Goal: Information Seeking & Learning: Learn about a topic

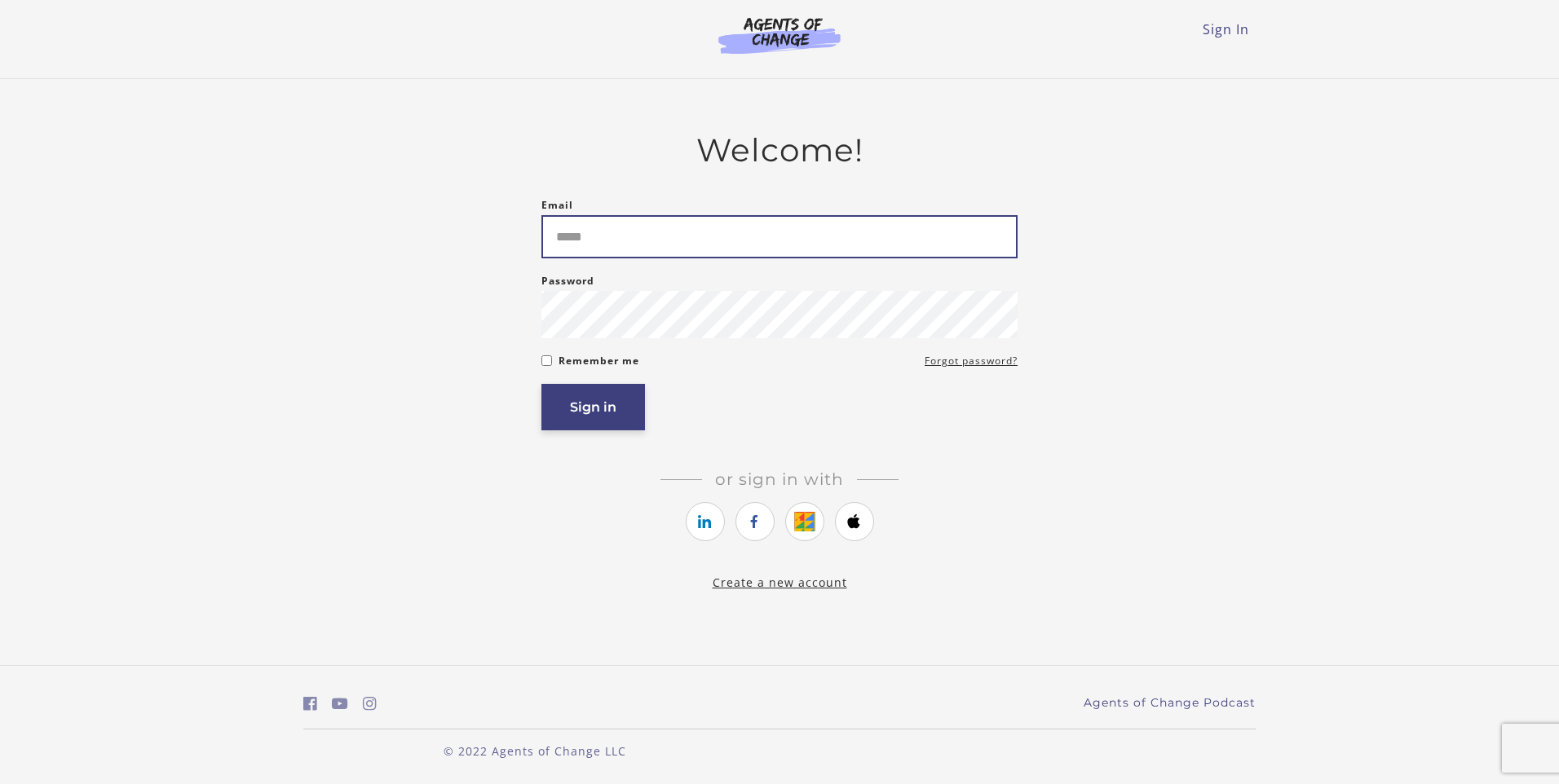
type input "**********"
click at [604, 401] on button "Sign in" at bounding box center [593, 408] width 104 height 47
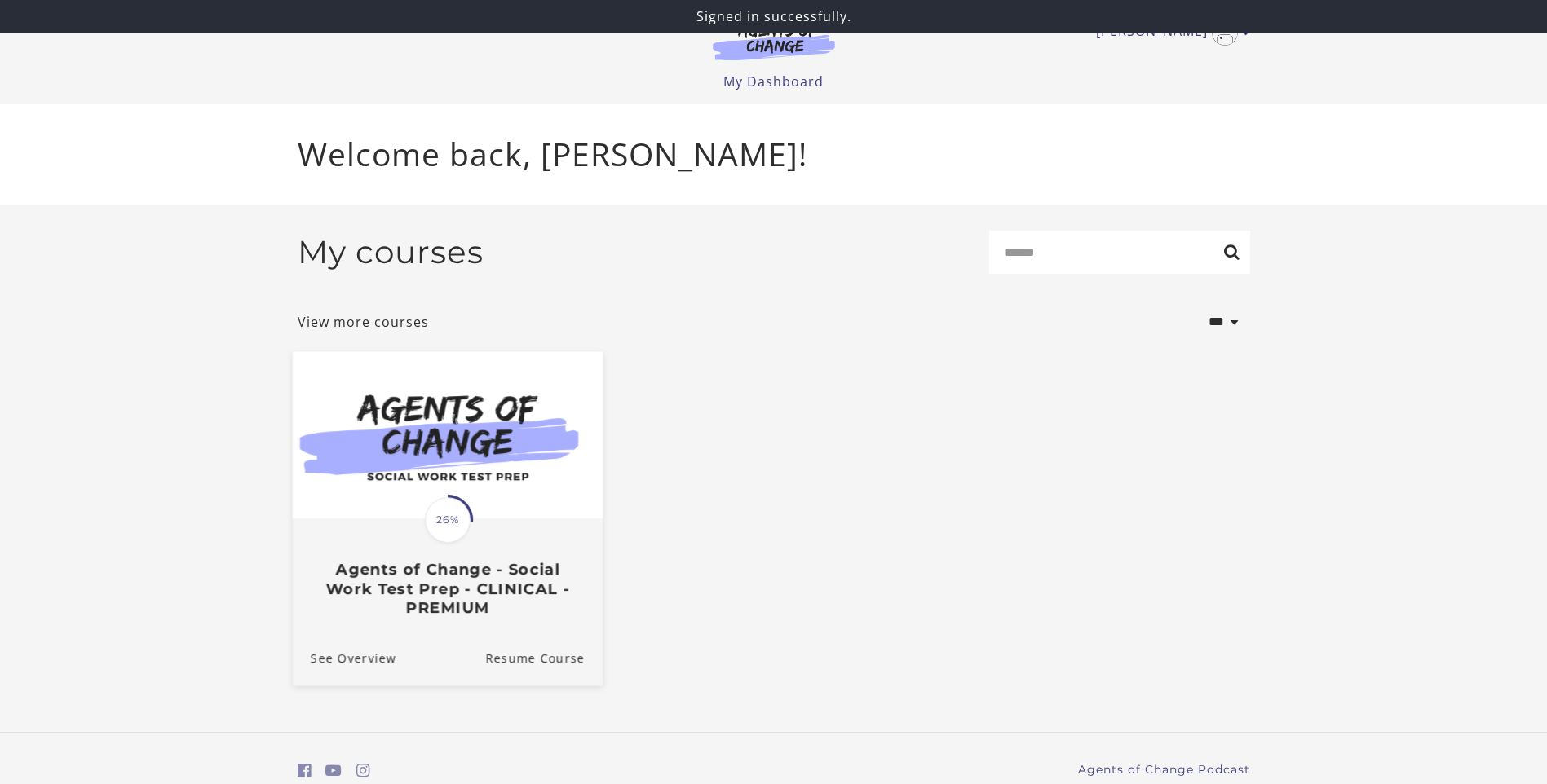
click at [431, 587] on h3 "Agents of Change - Social Work Test Prep - CLINICAL - PREMIUM" at bounding box center [447, 588] width 274 height 57
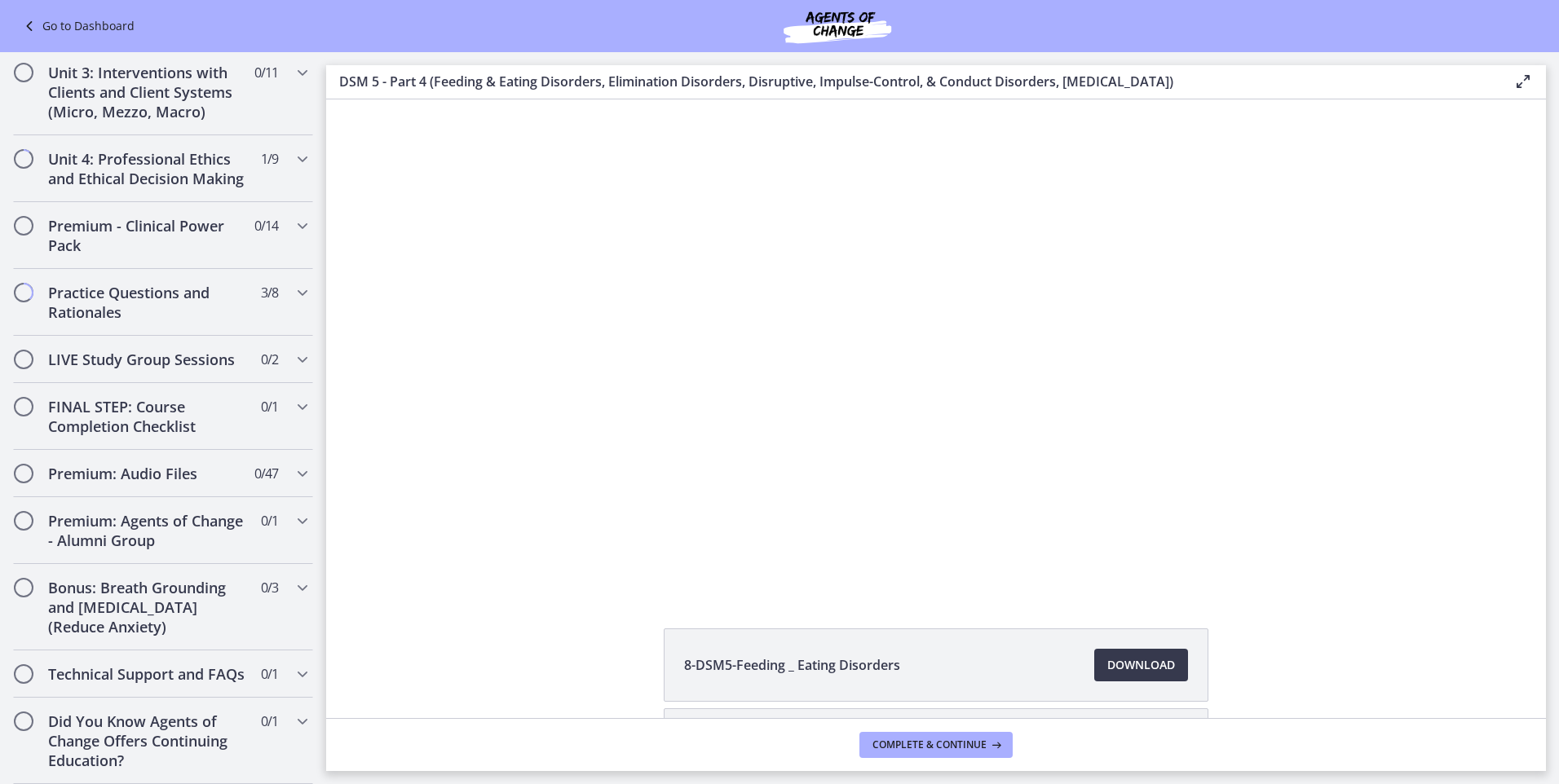
scroll to position [1667, 0]
click at [186, 731] on h2 "Did You Know Agents of Change Offers Continuing Education?" at bounding box center [147, 741] width 198 height 59
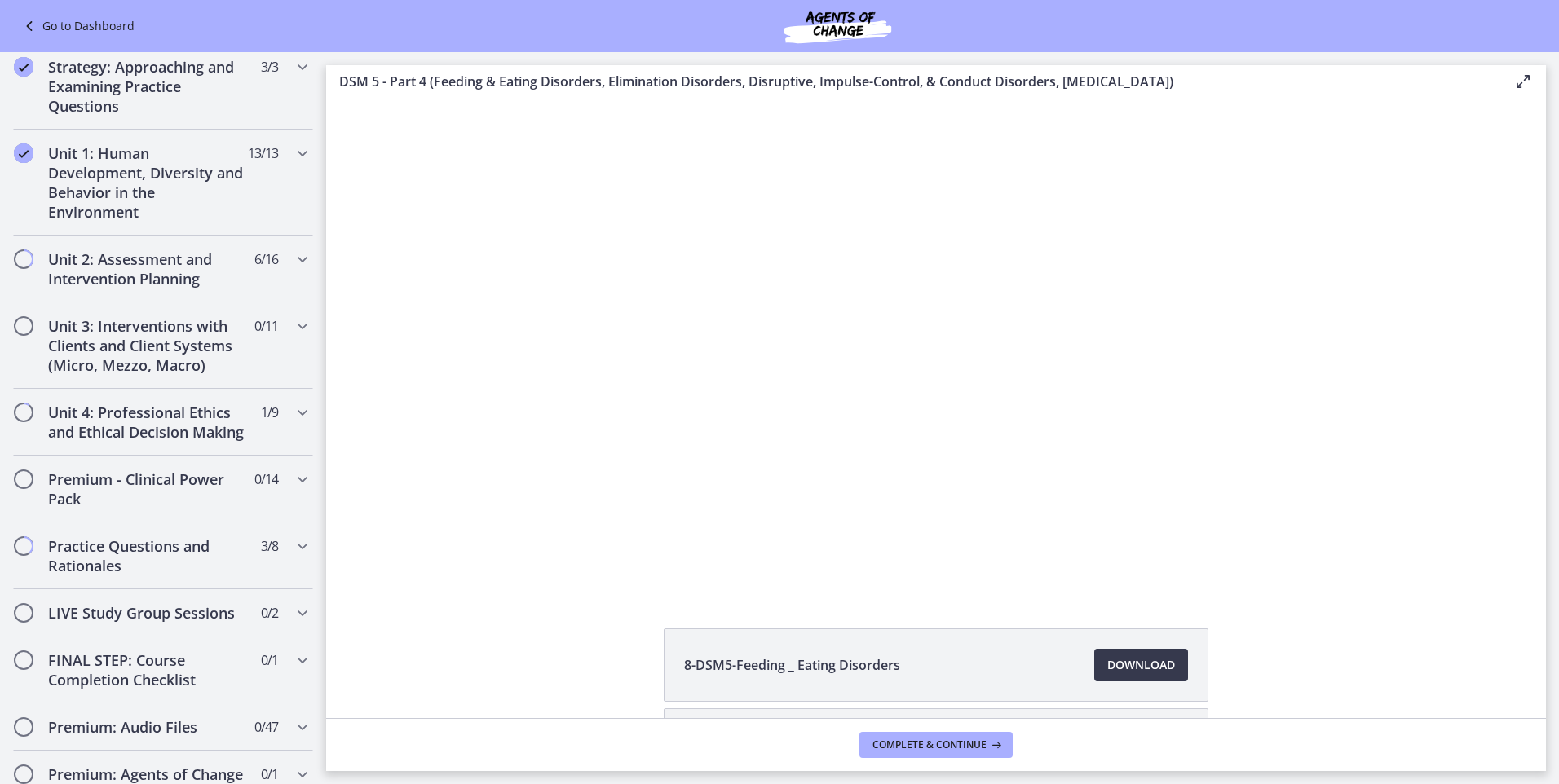
scroll to position [0, 0]
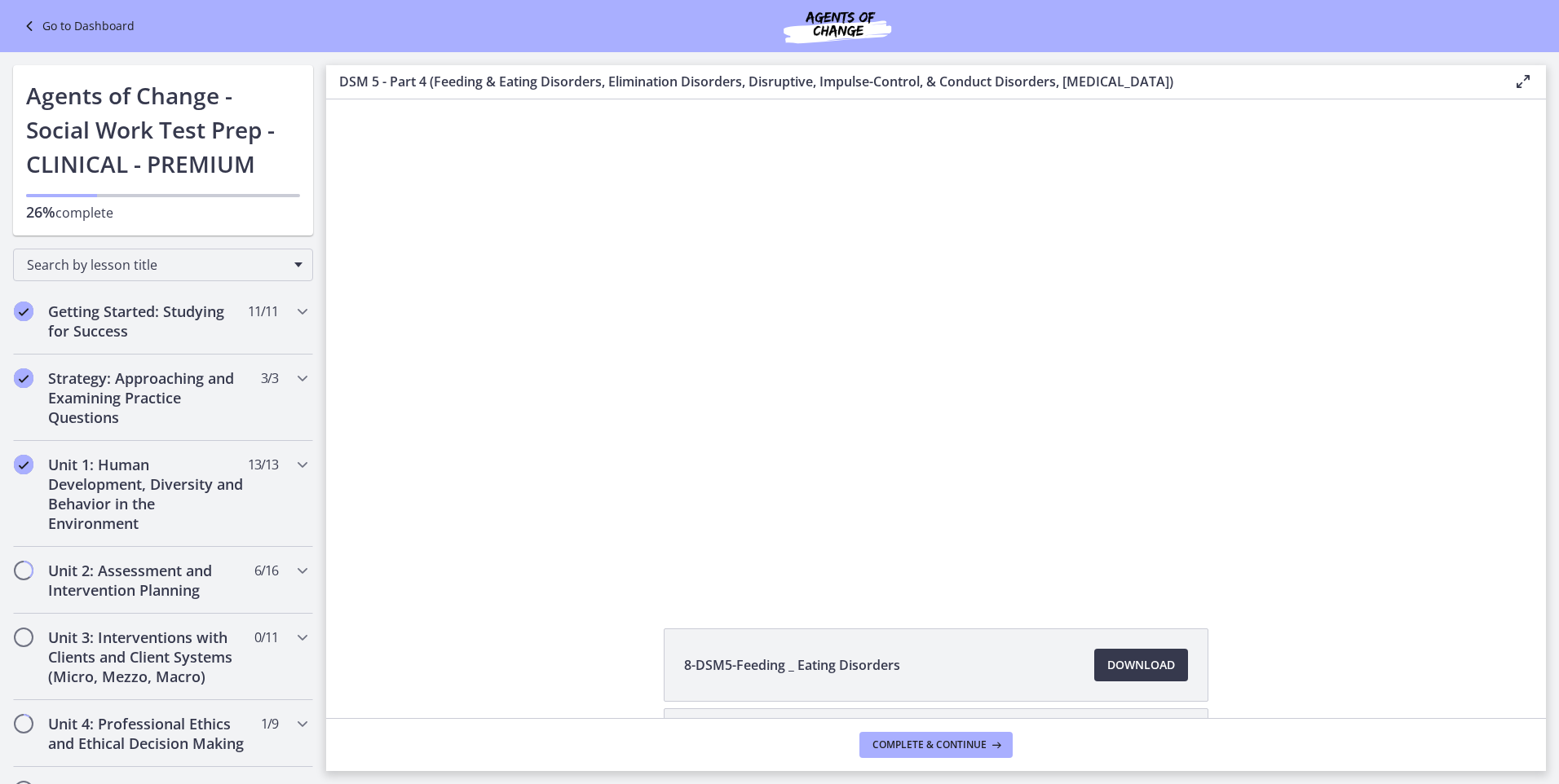
drag, startPoint x: 318, startPoint y: 544, endPoint x: 60, endPoint y: 38, distance: 568.0
click at [292, 309] on icon "Chapters" at bounding box center [302, 311] width 20 height 20
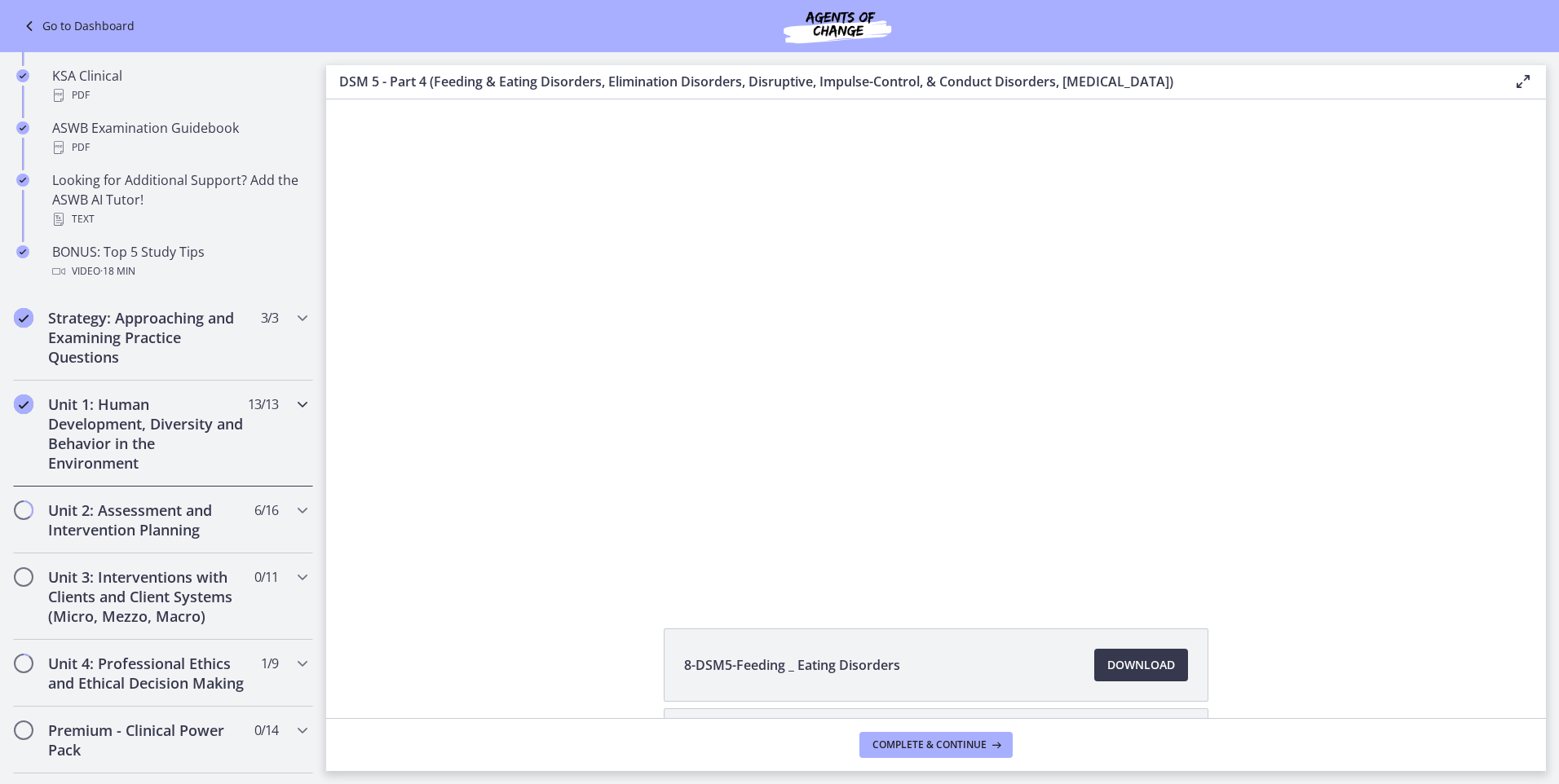
scroll to position [785, 0]
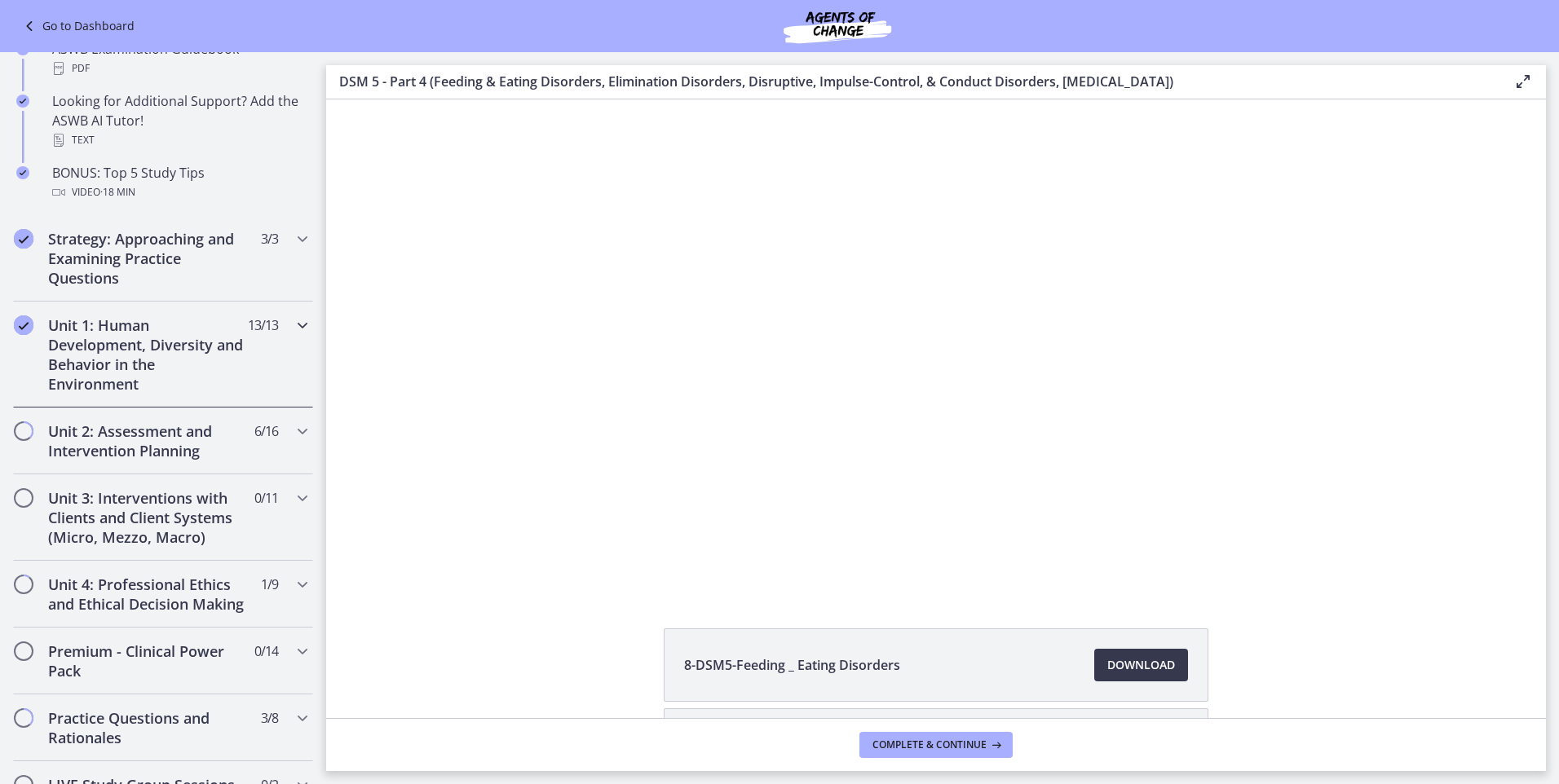
click at [292, 321] on icon "Chapters" at bounding box center [302, 326] width 20 height 20
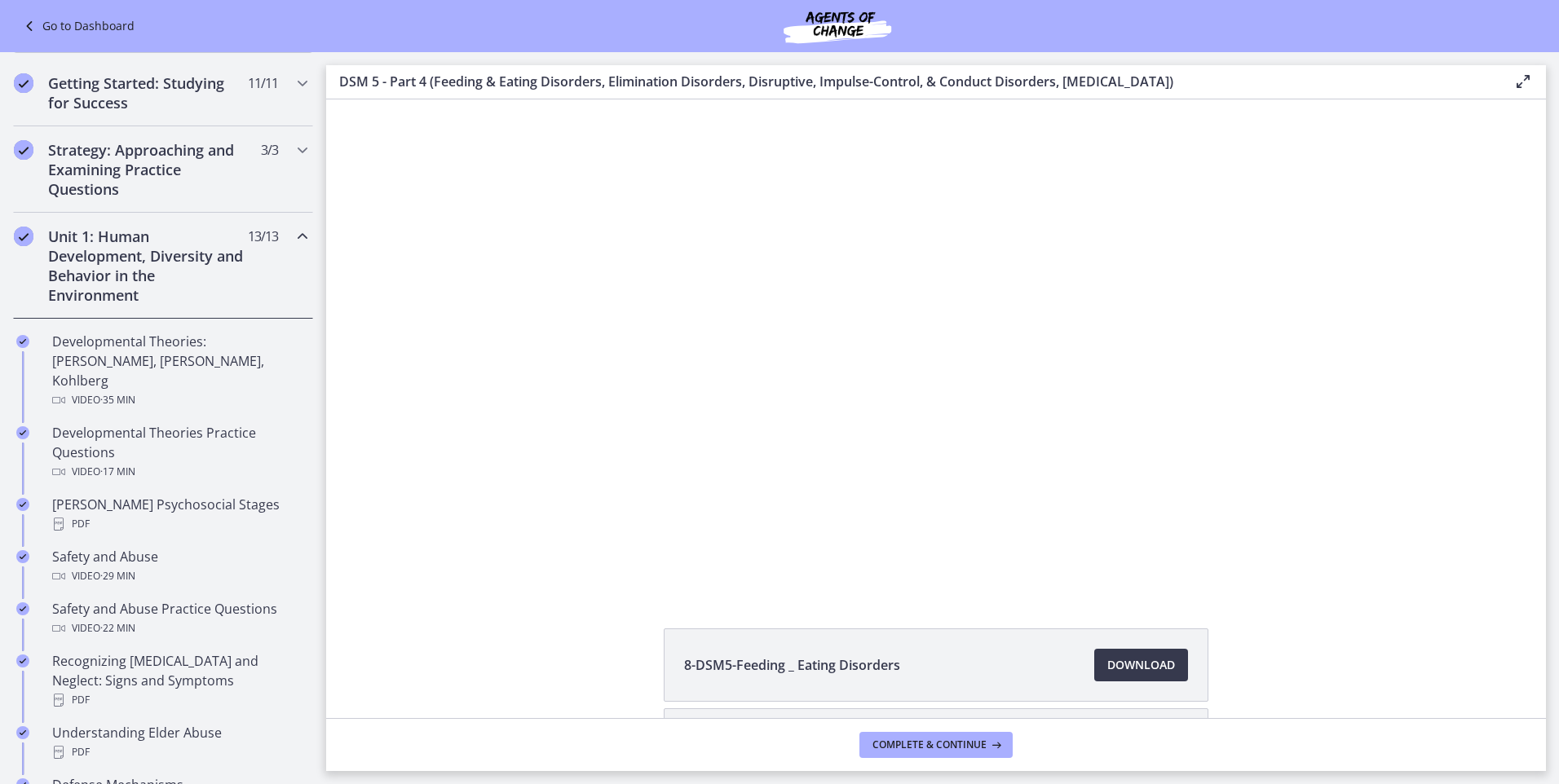
scroll to position [215, 0]
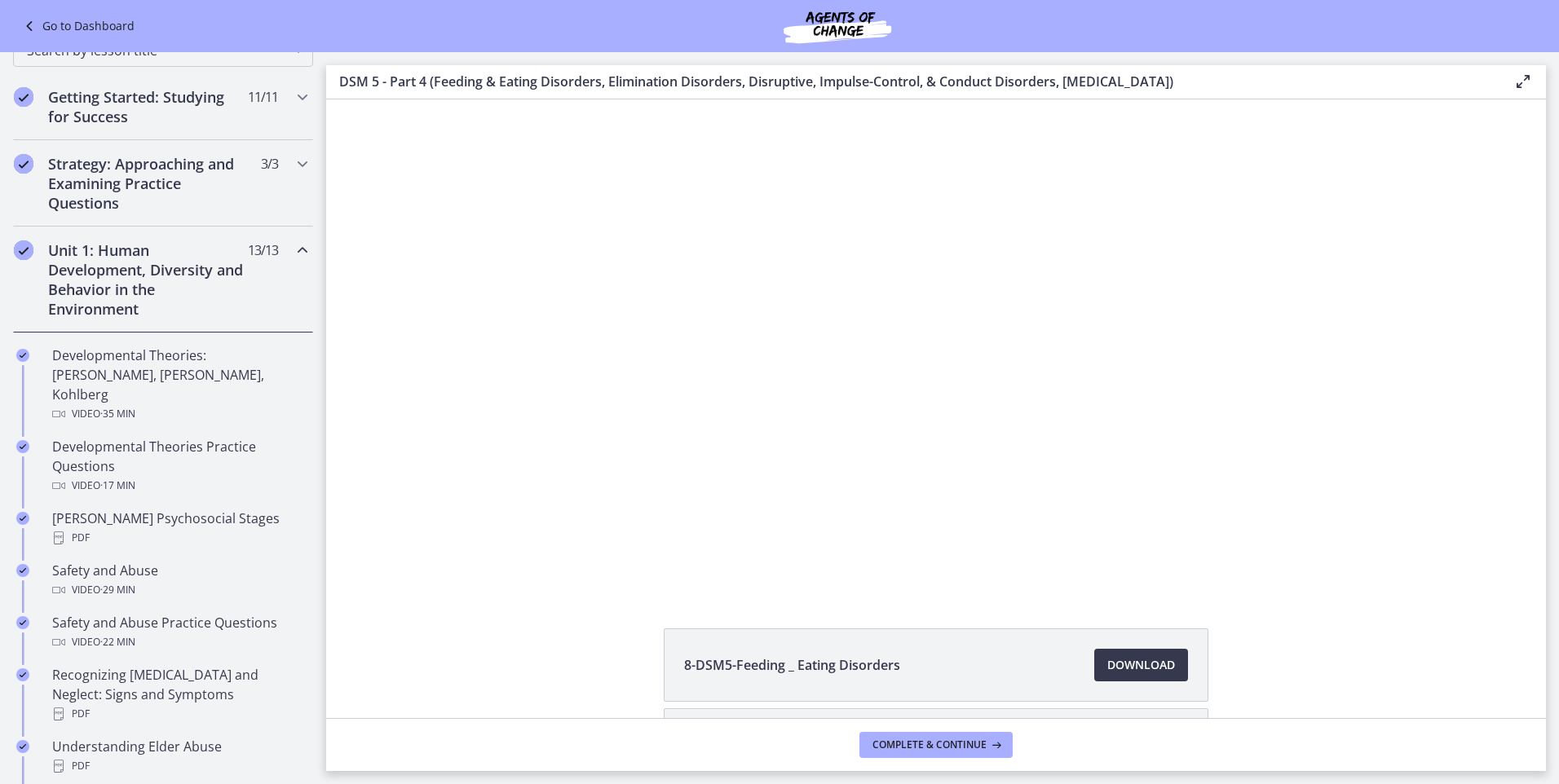
click at [125, 259] on h2 "Unit 1: Human Development, Diversity and Behavior in the Environment" at bounding box center [147, 280] width 198 height 78
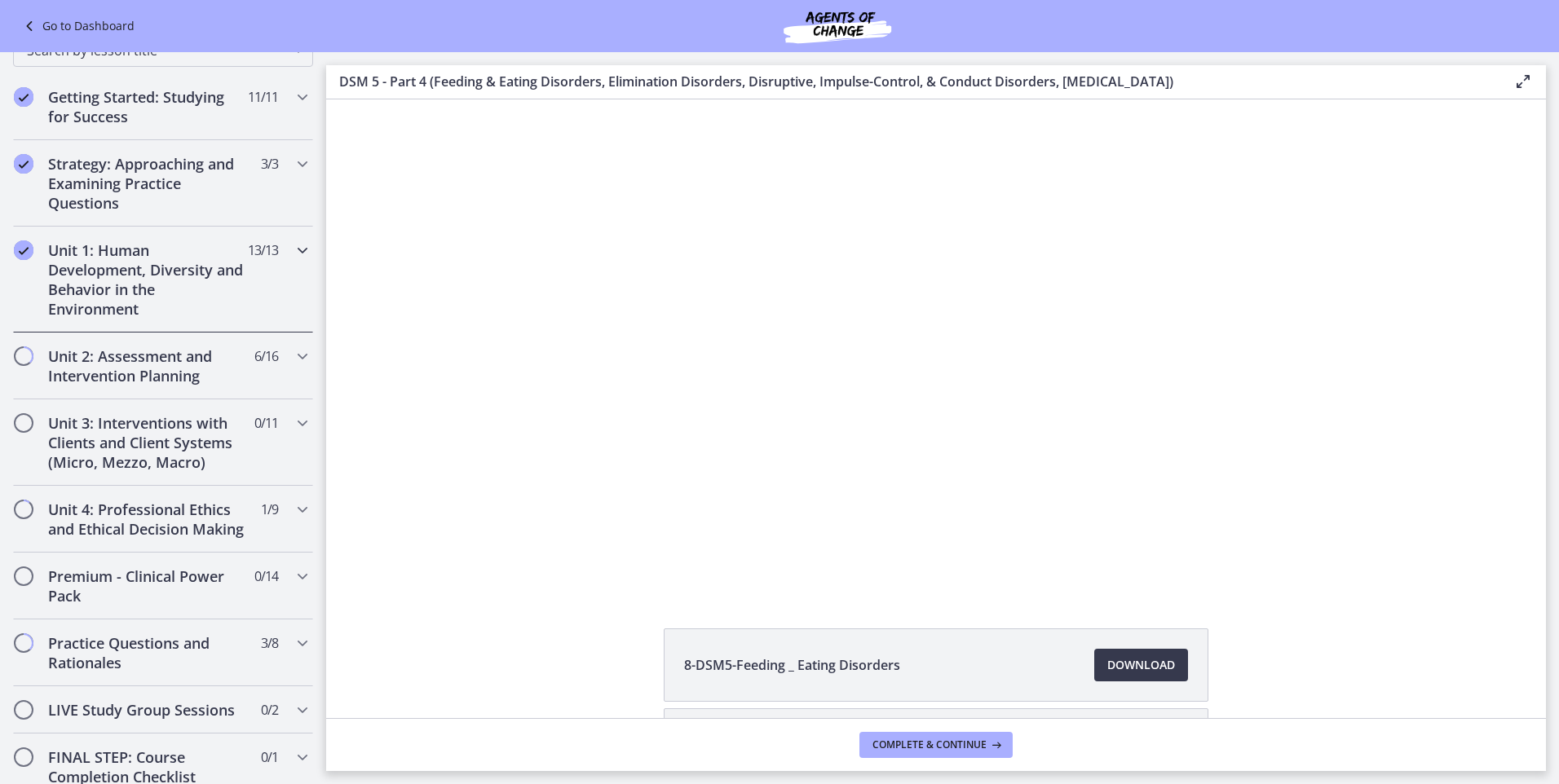
click at [125, 259] on h2 "Unit 1: Human Development, Diversity and Behavior in the Environment" at bounding box center [147, 280] width 198 height 78
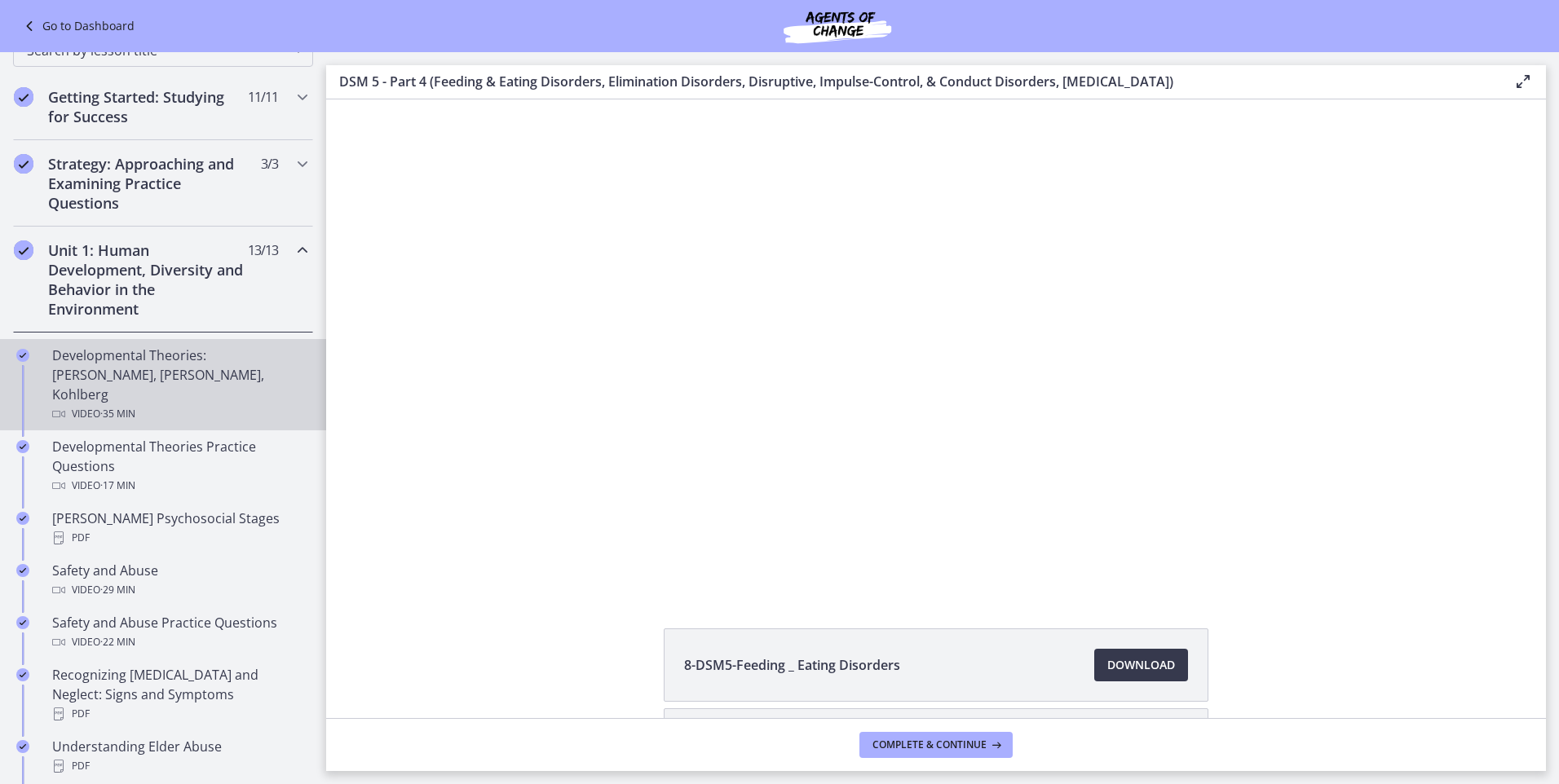
click at [123, 372] on div "Developmental Theories: [PERSON_NAME], [PERSON_NAME], Kohlberg Video · 35 min" at bounding box center [180, 384] width 254 height 78
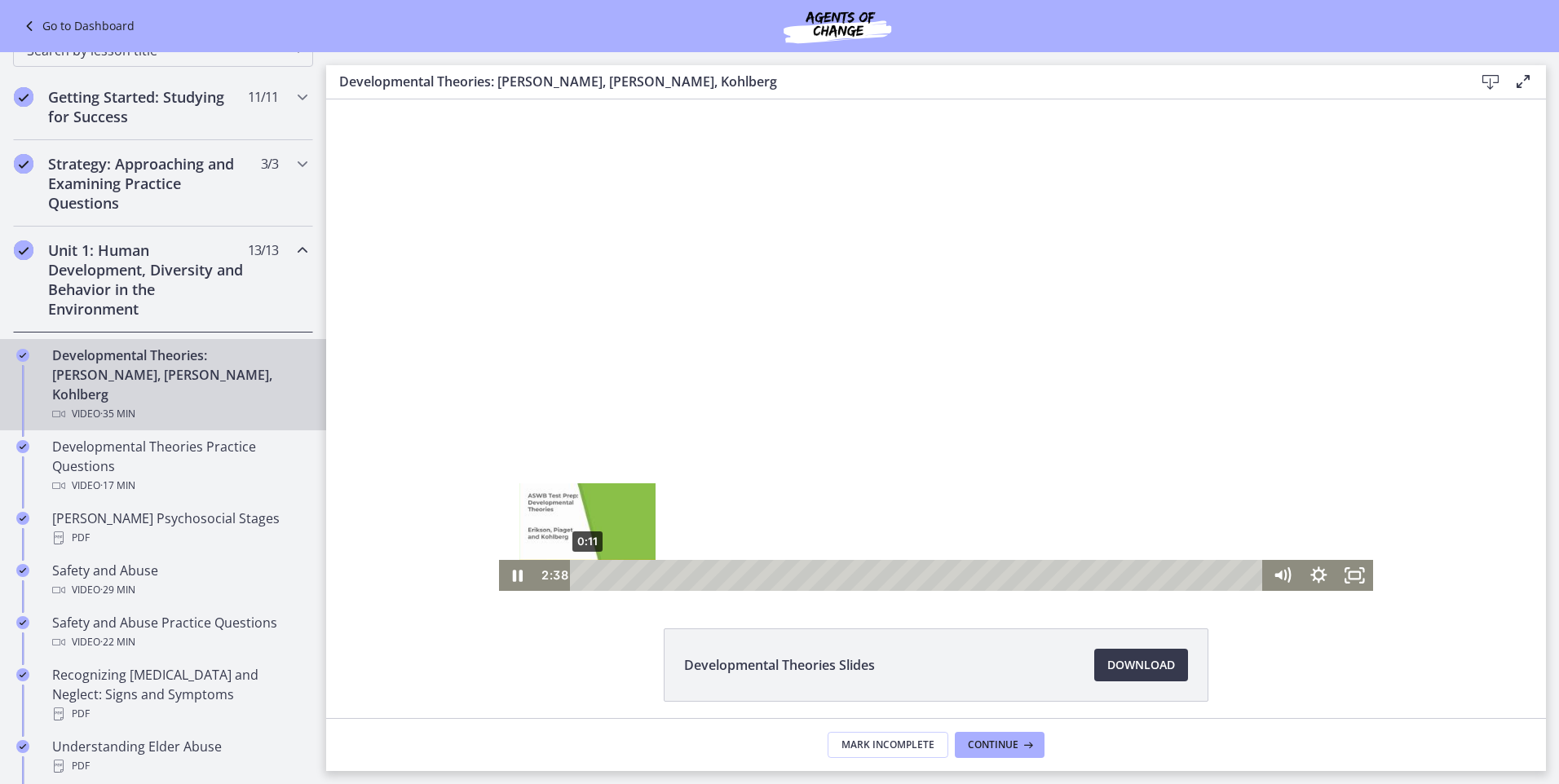
click at [584, 576] on div "0:11" at bounding box center [919, 576] width 671 height 31
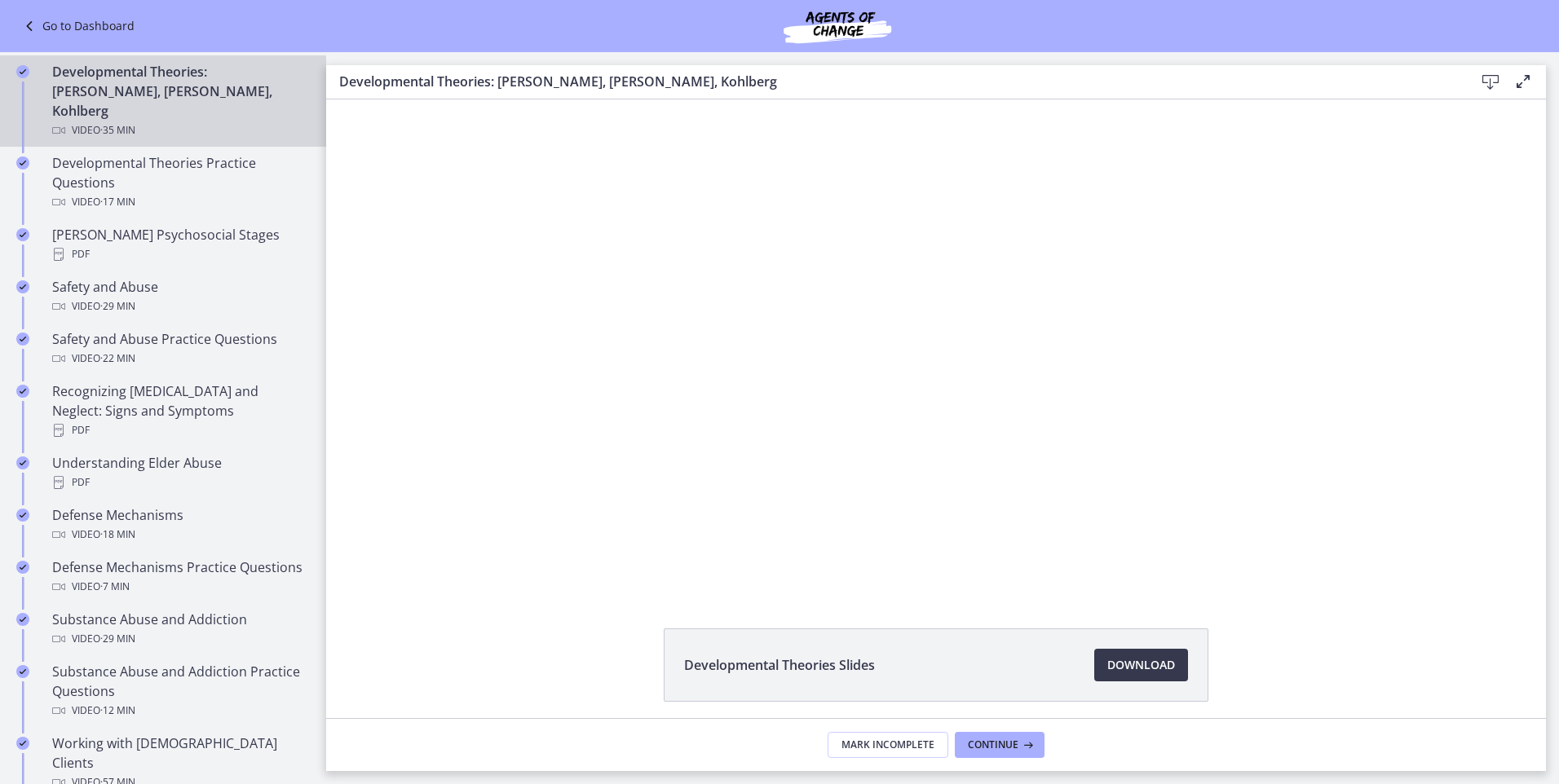
scroll to position [499, 0]
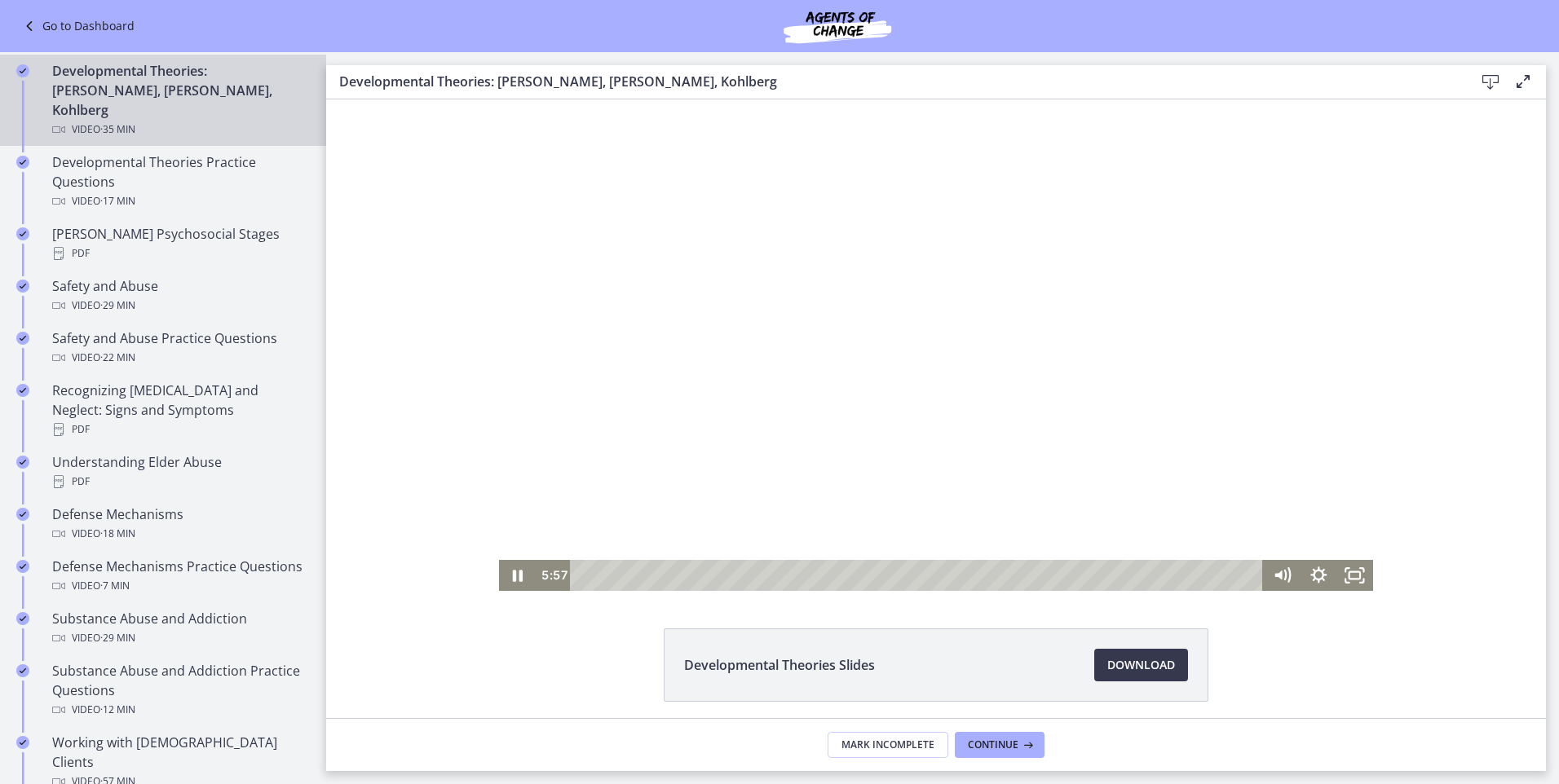
click at [842, 198] on div at bounding box center [936, 345] width 874 height 492
click at [953, 329] on div at bounding box center [936, 345] width 874 height 492
click at [705, 576] on div "6:34" at bounding box center [919, 576] width 671 height 31
click at [717, 571] on div "7:15" at bounding box center [919, 576] width 671 height 31
click at [778, 574] on div "10:23" at bounding box center [919, 576] width 671 height 31
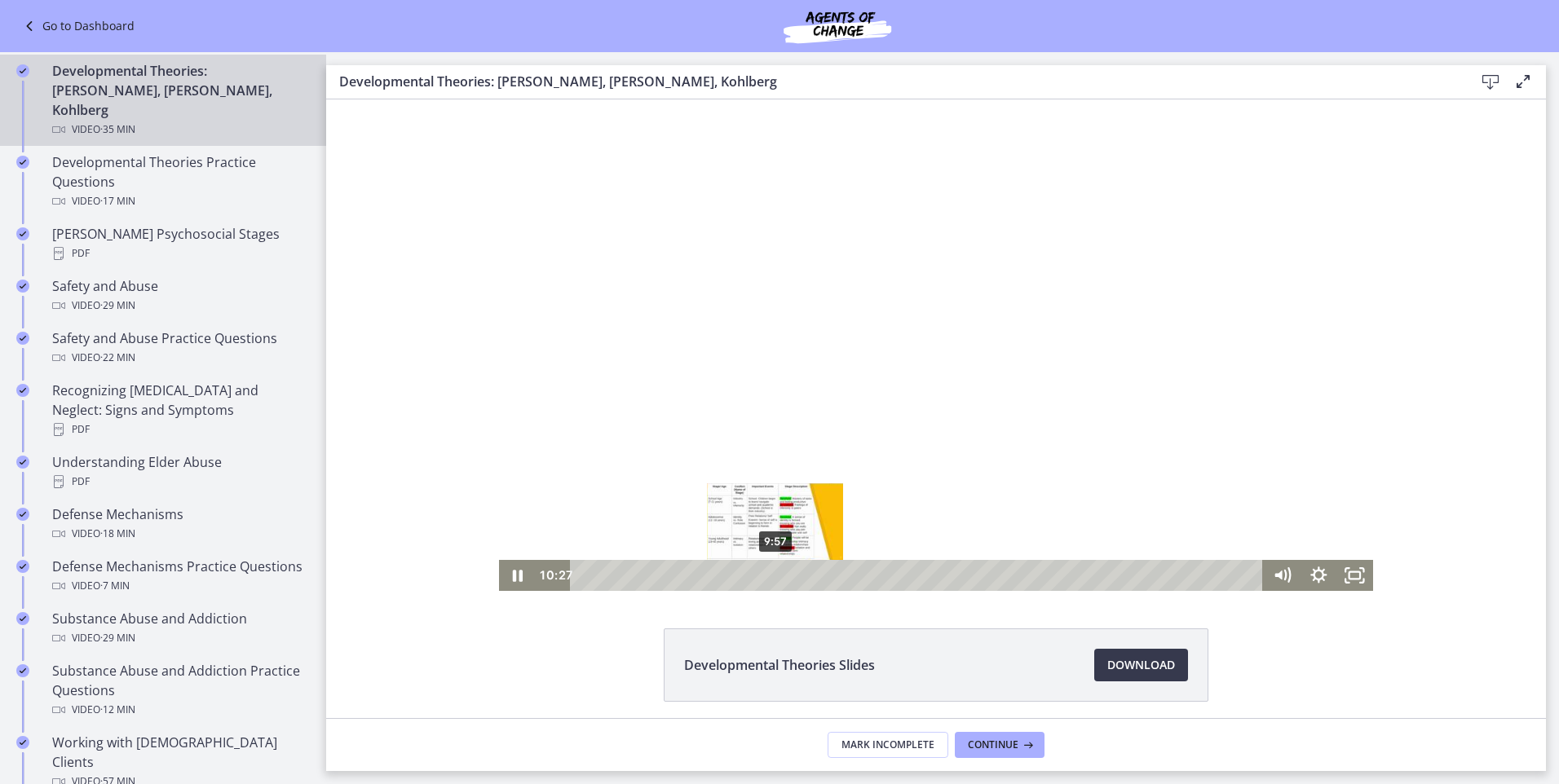
click at [770, 576] on div "9:57" at bounding box center [919, 576] width 671 height 31
click at [791, 572] on div "11:06" at bounding box center [919, 576] width 671 height 31
click at [807, 404] on div at bounding box center [936, 345] width 874 height 492
click at [784, 369] on div at bounding box center [936, 345] width 874 height 492
click at [832, 576] on div "13:10" at bounding box center [919, 576] width 671 height 31
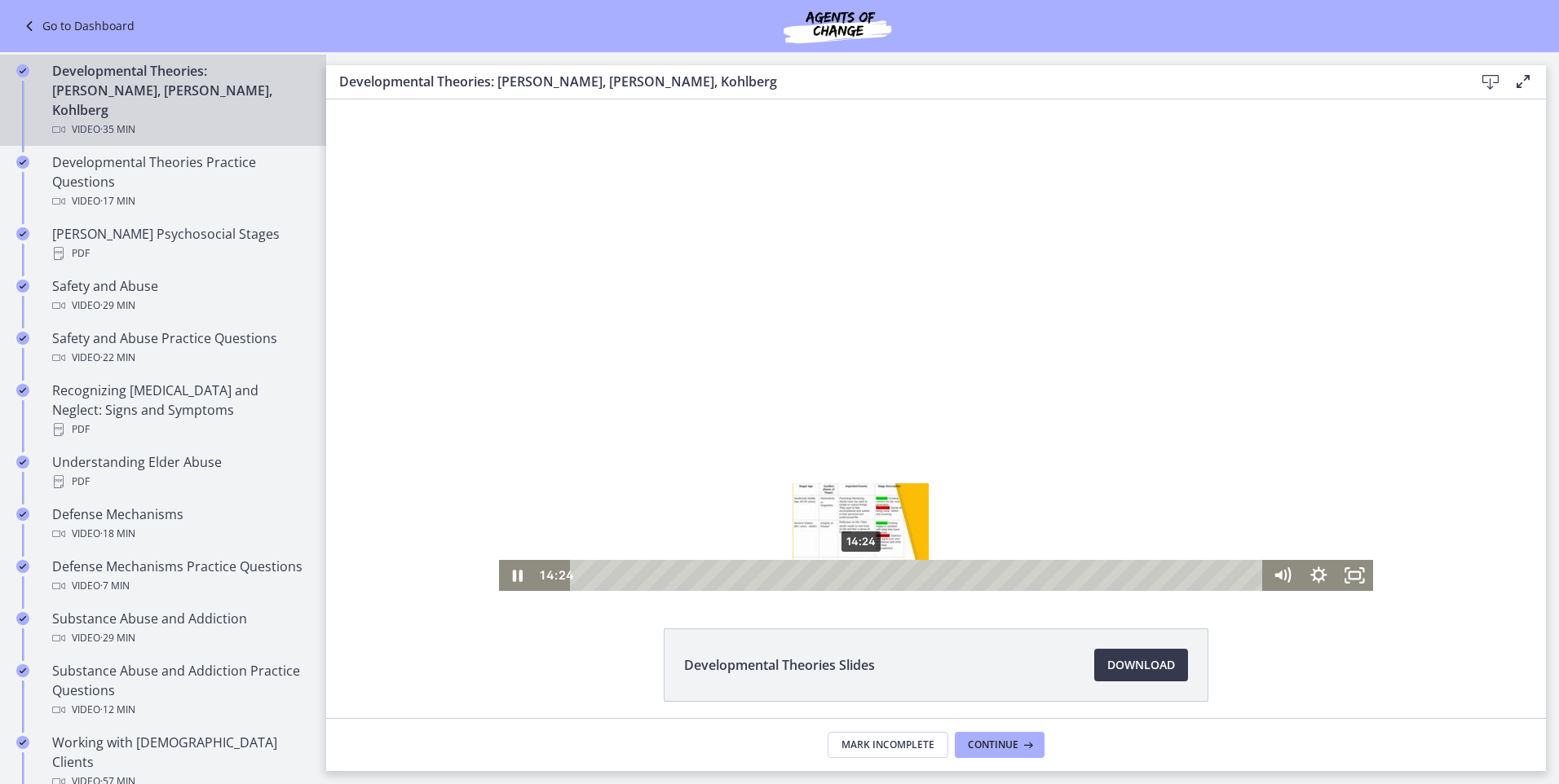
click at [855, 576] on div "14:24" at bounding box center [919, 576] width 671 height 31
click at [835, 576] on div "13:23" at bounding box center [919, 576] width 671 height 31
click at [900, 573] on div "16:44" at bounding box center [919, 576] width 671 height 31
click at [772, 438] on div at bounding box center [936, 345] width 874 height 492
click at [966, 367] on div at bounding box center [936, 345] width 874 height 492
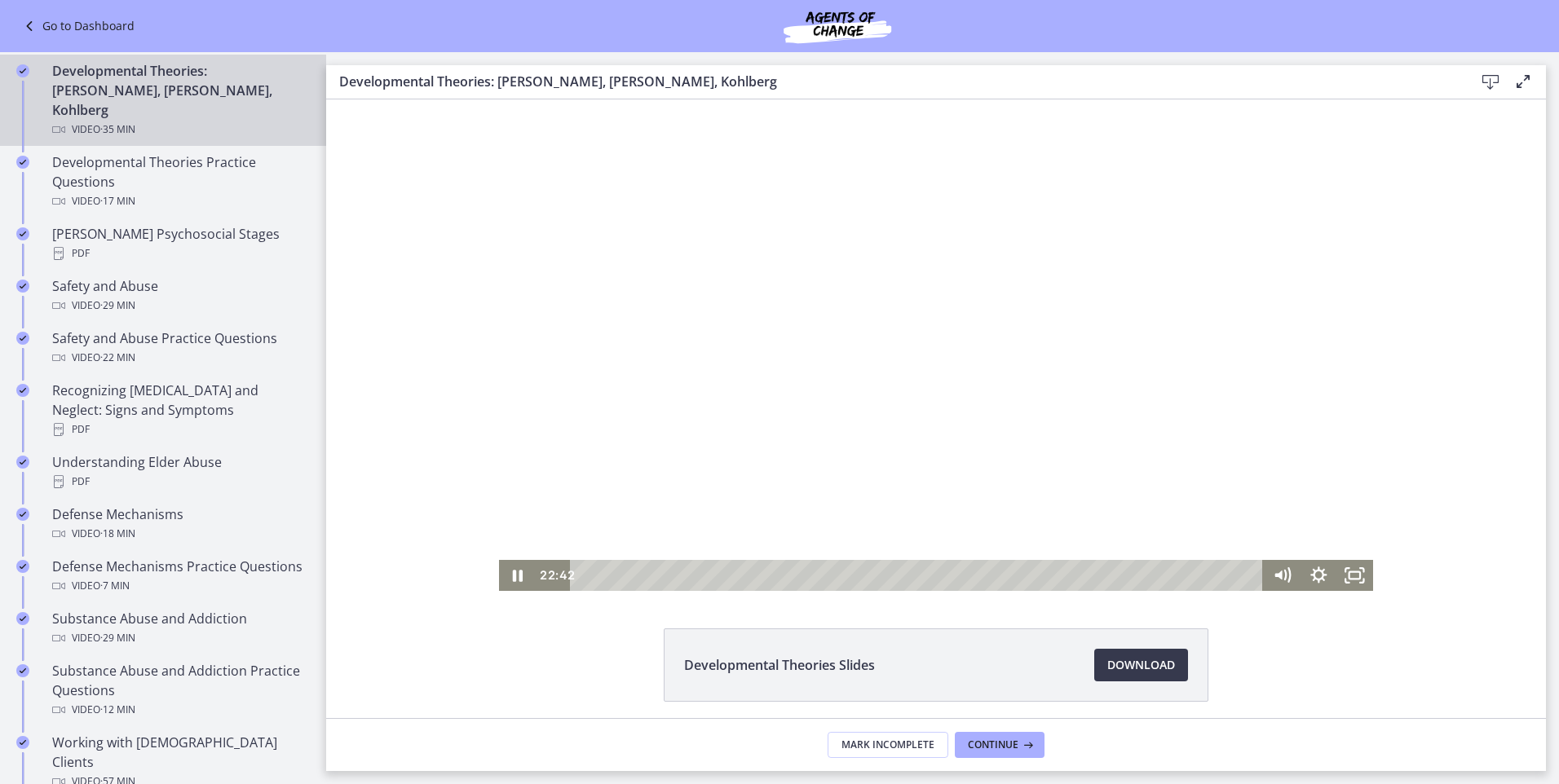
click at [1032, 407] on div at bounding box center [936, 345] width 874 height 492
click at [1005, 574] on div "22:11" at bounding box center [919, 576] width 671 height 31
click at [844, 368] on div at bounding box center [936, 345] width 874 height 492
click at [993, 574] on div "21:35" at bounding box center [919, 576] width 671 height 31
click at [1046, 573] on div "24:18" at bounding box center [919, 576] width 671 height 31
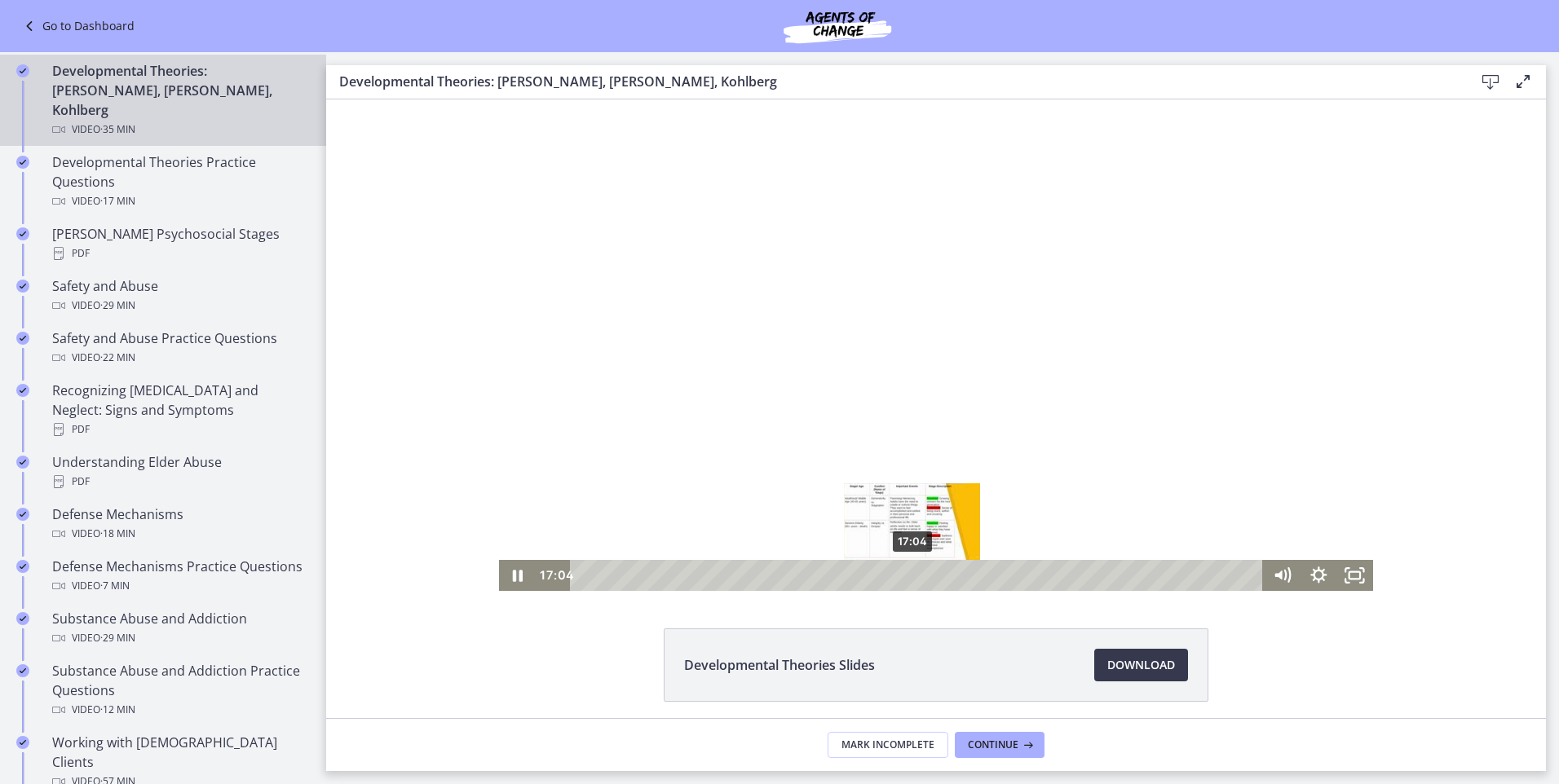
click at [907, 576] on div "17:04" at bounding box center [919, 576] width 671 height 31
click at [937, 575] on div "18:40" at bounding box center [919, 576] width 671 height 31
click at [982, 574] on div "20:57" at bounding box center [919, 576] width 671 height 31
click at [982, 575] on div "Playbar" at bounding box center [988, 576] width 11 height 11
click at [504, 573] on icon "Pause" at bounding box center [517, 576] width 44 height 38
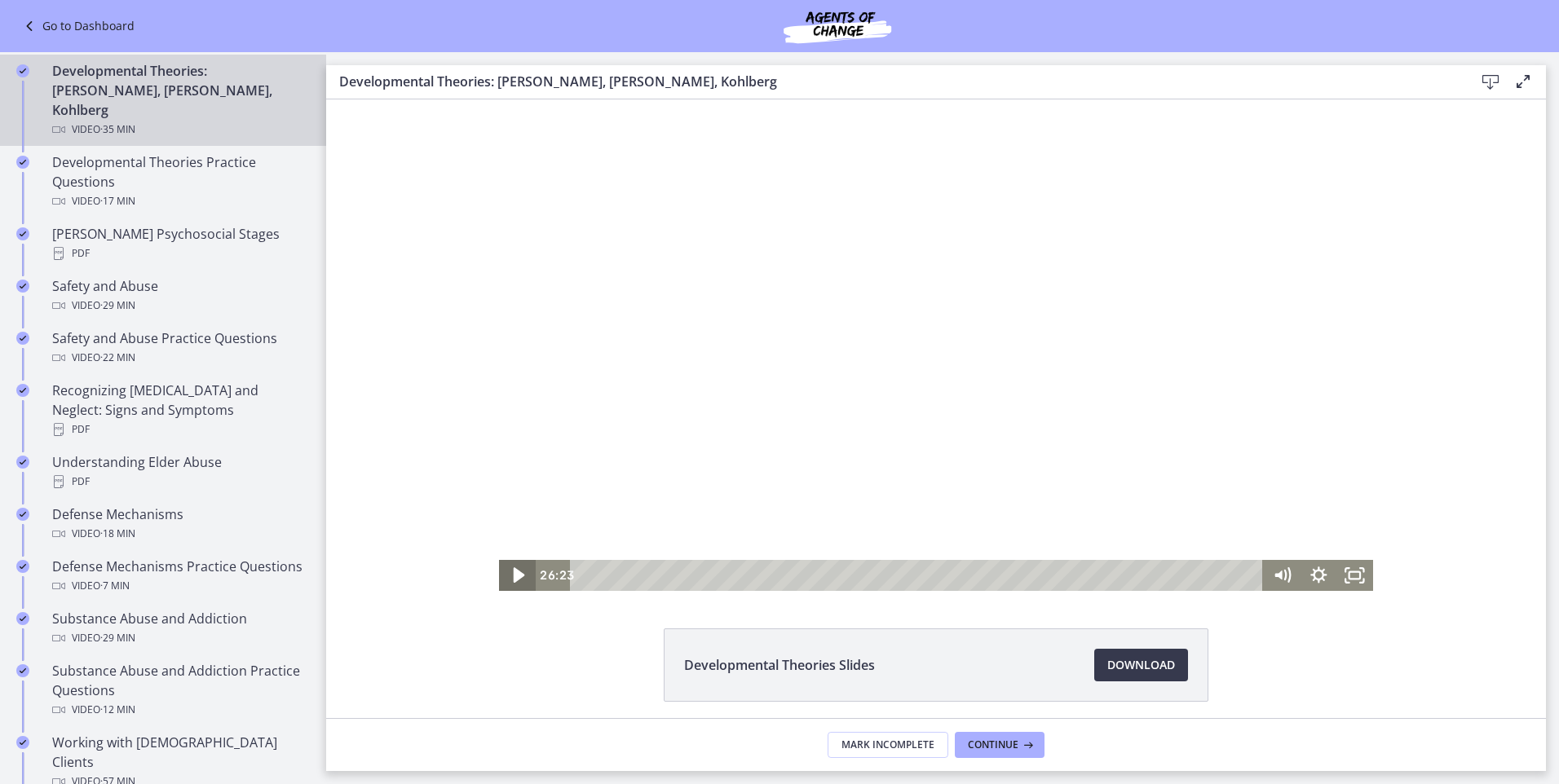
click at [505, 570] on icon "Play Video" at bounding box center [519, 576] width 44 height 38
click at [505, 570] on icon "Pause" at bounding box center [517, 576] width 37 height 31
click at [504, 568] on icon "Play Video" at bounding box center [519, 576] width 44 height 38
click at [502, 572] on icon "Pause" at bounding box center [517, 576] width 37 height 31
click at [513, 572] on icon "Play Video" at bounding box center [518, 576] width 10 height 13
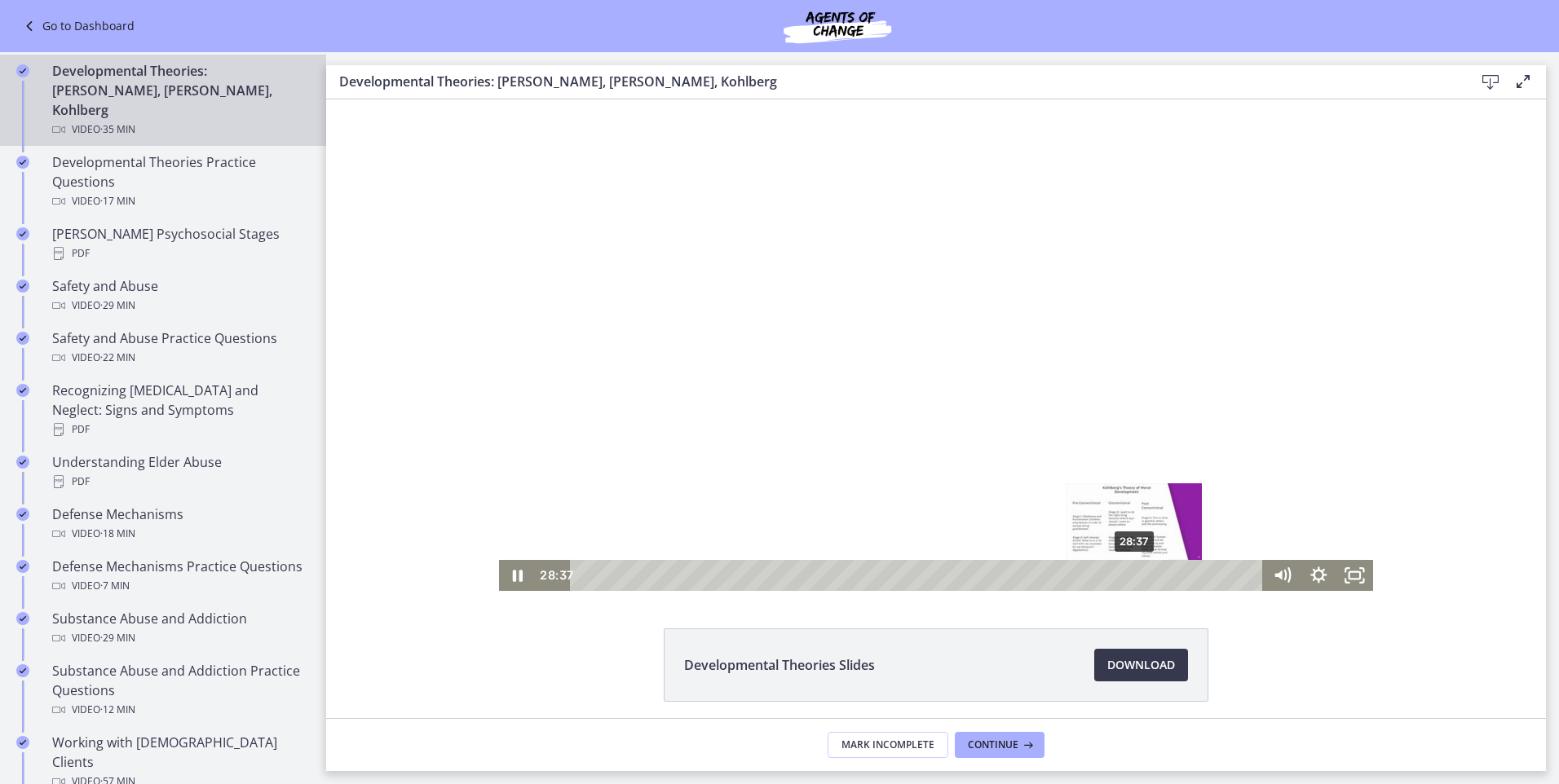
click at [1129, 576] on div "28:37" at bounding box center [919, 576] width 671 height 31
click at [1117, 577] on div "27:59" at bounding box center [919, 576] width 671 height 31
click at [1153, 574] on div "29:50" at bounding box center [919, 576] width 671 height 31
click at [1145, 577] on div "29:25" at bounding box center [919, 576] width 671 height 31
click at [1123, 577] on div "28:19" at bounding box center [919, 576] width 671 height 31
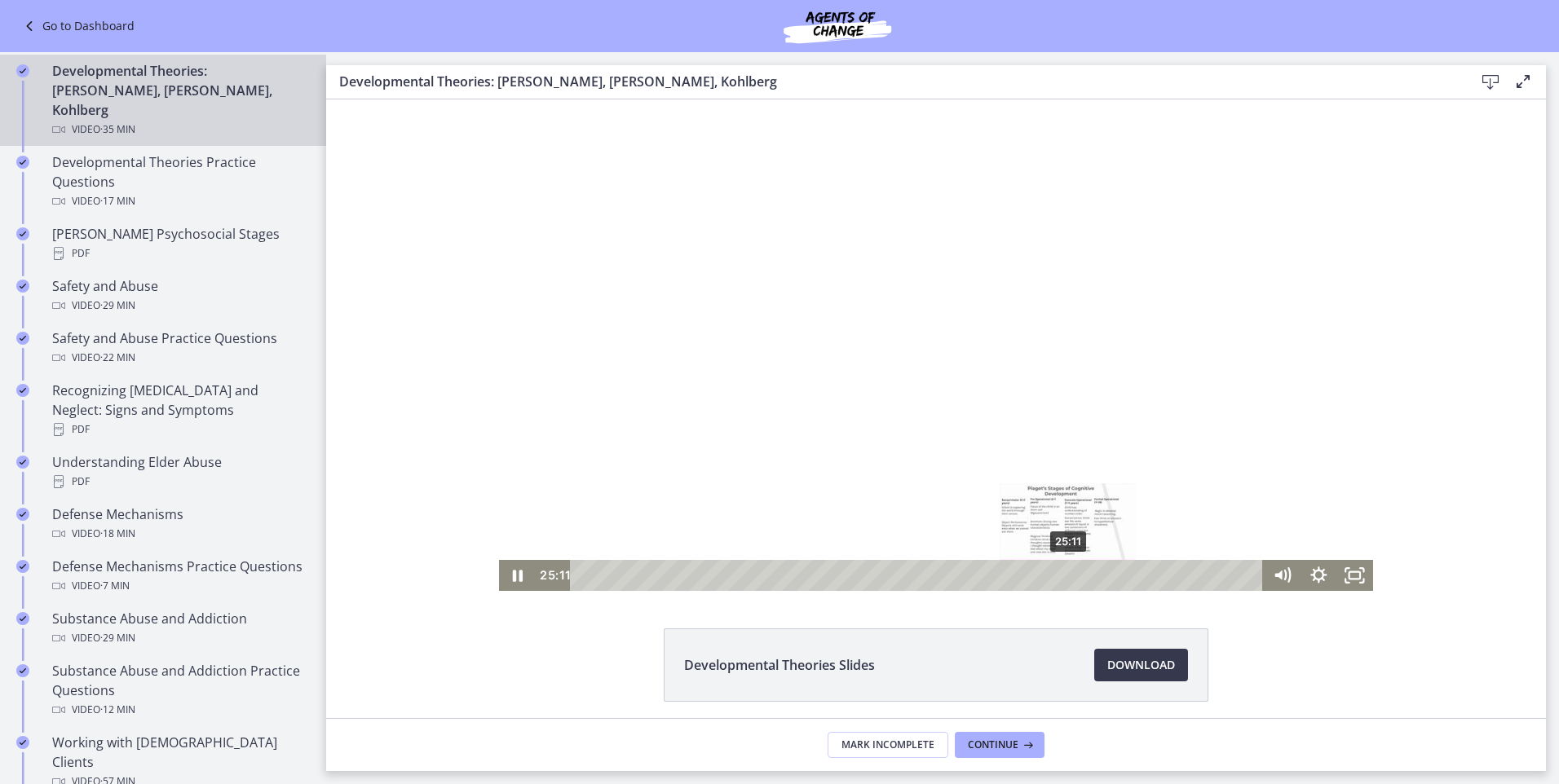
click at [1063, 570] on div "25:11" at bounding box center [919, 576] width 671 height 31
click at [1092, 570] on div "26:40" at bounding box center [919, 576] width 671 height 31
click at [1114, 570] on div "27:51" at bounding box center [919, 576] width 671 height 31
click at [1123, 571] on div "28:19" at bounding box center [919, 576] width 671 height 31
click at [1145, 573] on div "29:25" at bounding box center [919, 576] width 671 height 31
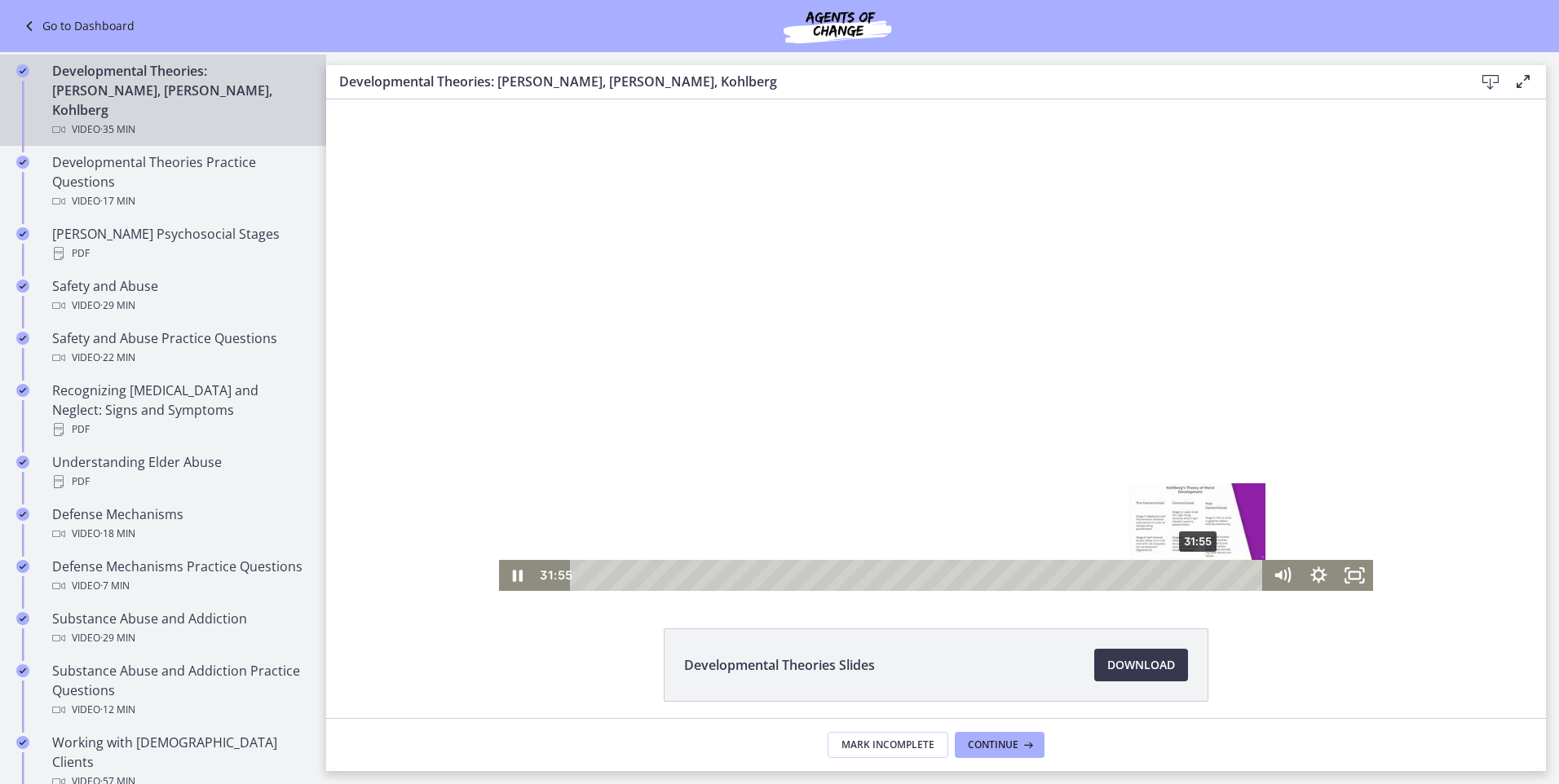
click at [1194, 577] on div "31:55" at bounding box center [919, 576] width 671 height 31
click at [1184, 573] on div "31:27" at bounding box center [919, 576] width 671 height 31
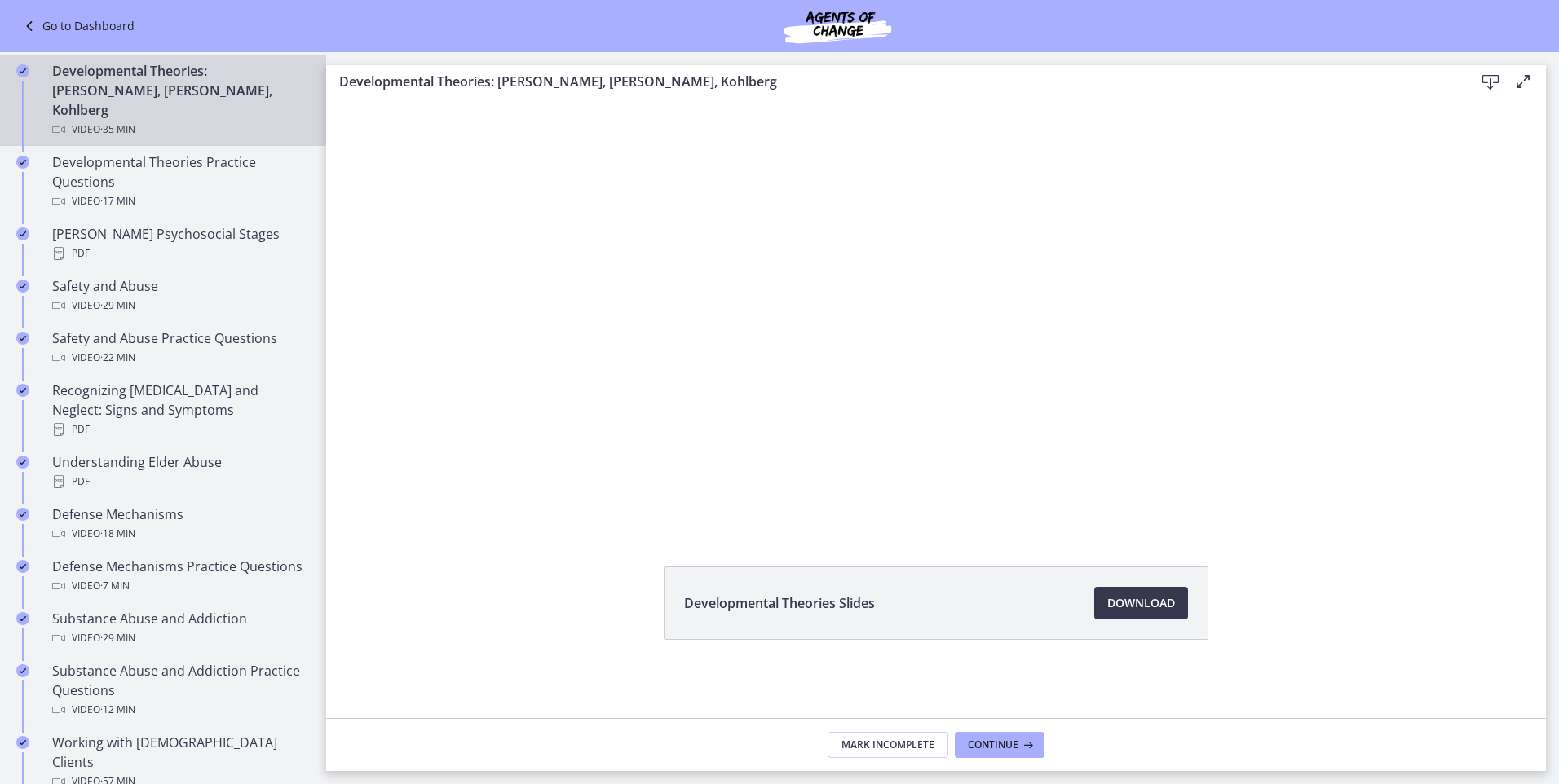
scroll to position [0, 0]
